Goal: Navigation & Orientation: Find specific page/section

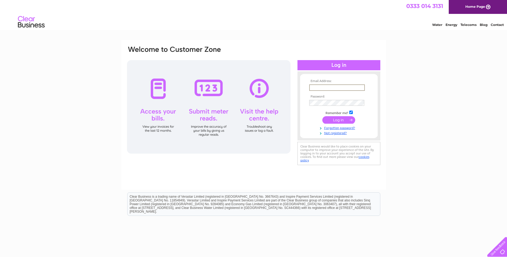
click at [344, 85] on input "text" at bounding box center [337, 87] width 56 height 6
type input "redhouse@orpheusmail.co.uk"
click at [334, 122] on input "submit" at bounding box center [338, 119] width 33 height 7
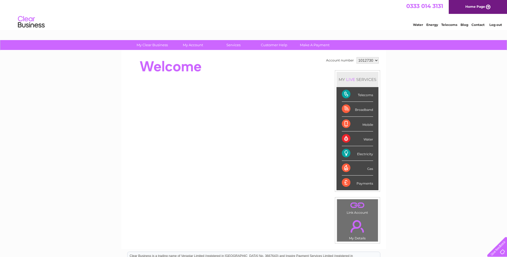
click at [371, 95] on div "Telecoms" at bounding box center [357, 94] width 31 height 15
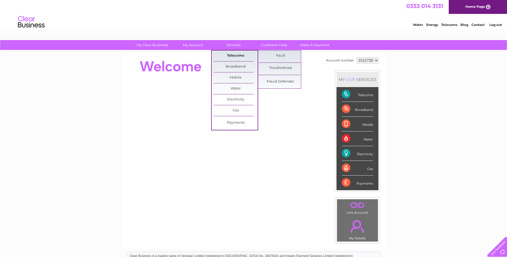
click at [237, 57] on link "Telecoms" at bounding box center [235, 55] width 44 height 11
click at [234, 55] on link "Telecoms" at bounding box center [235, 55] width 44 height 11
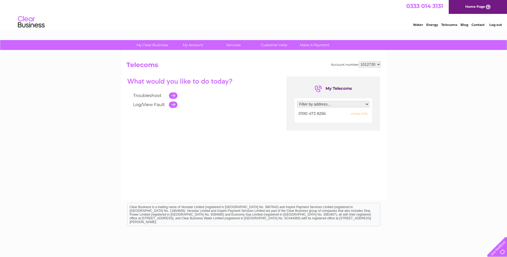
click at [473, 24] on link "Contact" at bounding box center [477, 25] width 13 height 4
